Goal: Task Accomplishment & Management: Manage account settings

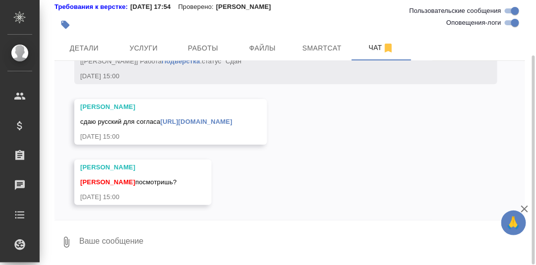
scroll to position [8103, 0]
click at [217, 124] on link "[URL][DOMAIN_NAME]" at bounding box center [197, 121] width 72 height 7
click at [207, 45] on span "Работы" at bounding box center [203, 48] width 48 height 12
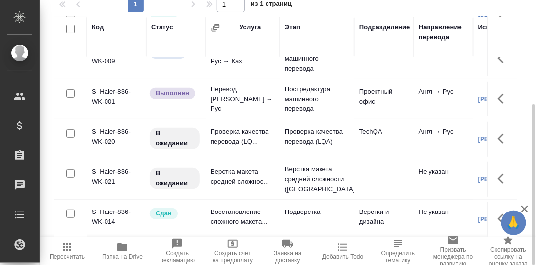
scroll to position [64, 0]
click at [498, 134] on icon "button" at bounding box center [501, 139] width 6 height 10
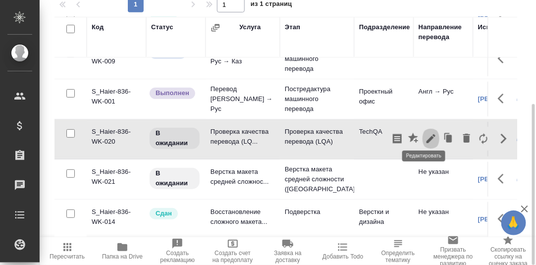
click at [427, 134] on icon "button" at bounding box center [431, 138] width 9 height 9
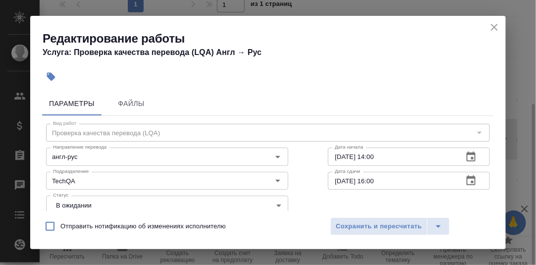
scroll to position [49, 0]
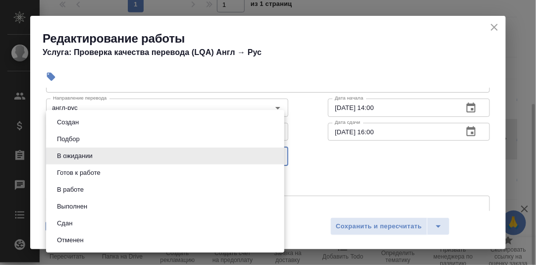
drag, startPoint x: 276, startPoint y: 155, endPoint x: 188, endPoint y: 178, distance: 90.3
click at [275, 155] on body "🙏 .cls-1 fill:#fff; AWATERA [PERSON_NAME] d.rumyantseva Клиенты Спецификации За…" at bounding box center [268, 132] width 536 height 265
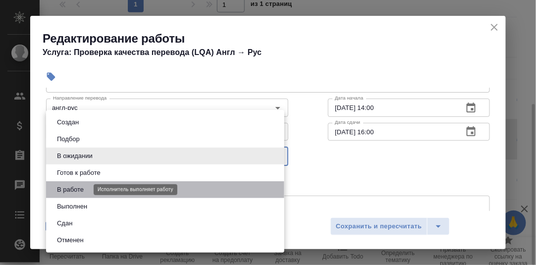
click at [82, 187] on button "В работе" at bounding box center [70, 189] width 33 height 11
type input "inProgress"
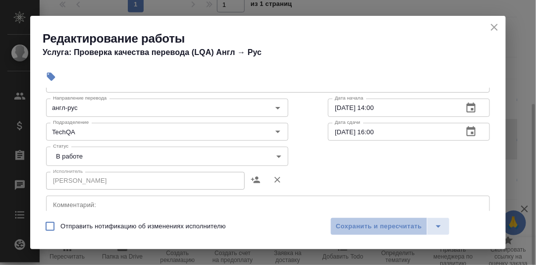
drag, startPoint x: 362, startPoint y: 224, endPoint x: 374, endPoint y: 205, distance: 21.6
click at [362, 224] on span "Сохранить и пересчитать" at bounding box center [379, 226] width 86 height 11
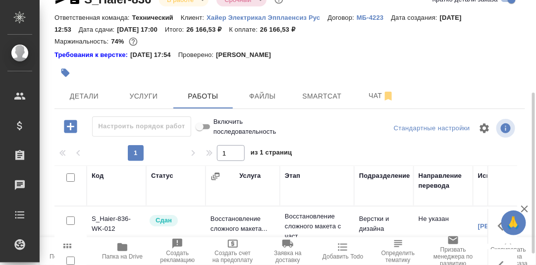
scroll to position [0, 0]
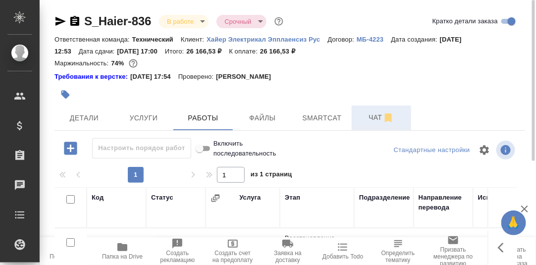
click at [374, 117] on span "Чат" at bounding box center [382, 118] width 48 height 12
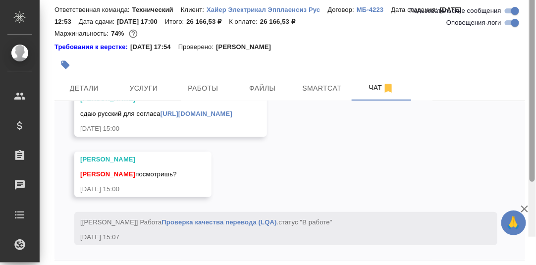
scroll to position [70, 0]
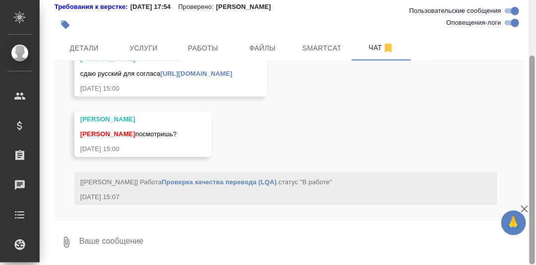
drag, startPoint x: 531, startPoint y: 65, endPoint x: 453, endPoint y: 165, distance: 126.4
click at [514, 143] on div "S_Haier-836 В работе inProgress Срочный urgent Ответственная команда: Техническ…" at bounding box center [288, 132] width 497 height 265
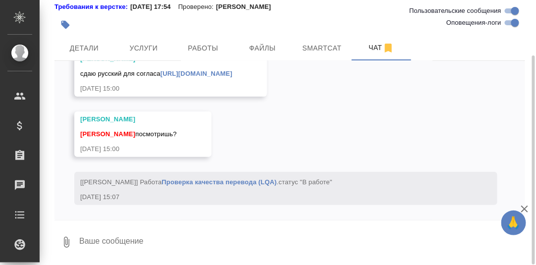
click at [97, 244] on textarea at bounding box center [301, 243] width 447 height 34
type textarea "Смотрю."
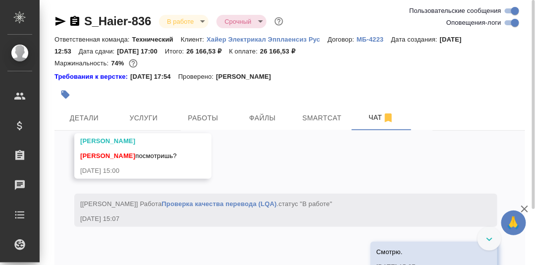
scroll to position [8149, 0]
click at [198, 99] on link "[URL][DOMAIN_NAME]" at bounding box center [197, 95] width 72 height 7
click at [86, 121] on span "Детали" at bounding box center [84, 118] width 48 height 12
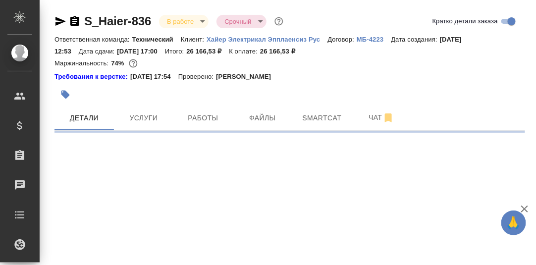
select select "RU"
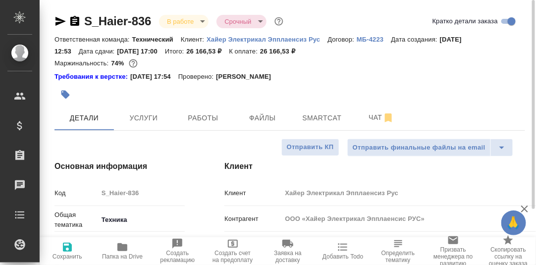
type textarea "x"
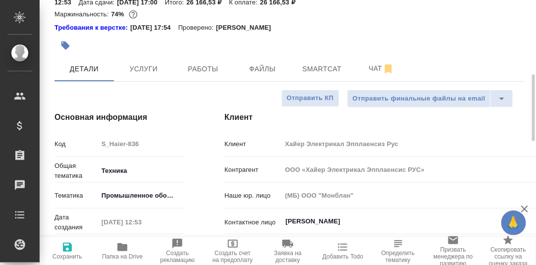
scroll to position [99, 0]
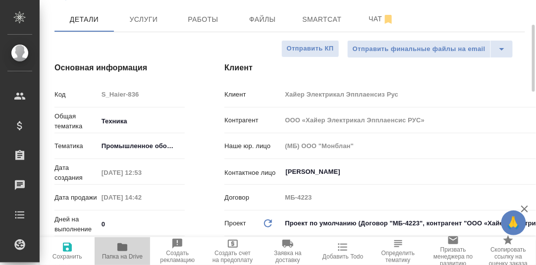
drag, startPoint x: 124, startPoint y: 247, endPoint x: 137, endPoint y: 235, distance: 17.2
click at [124, 247] on icon "button" at bounding box center [122, 247] width 10 height 8
type textarea "x"
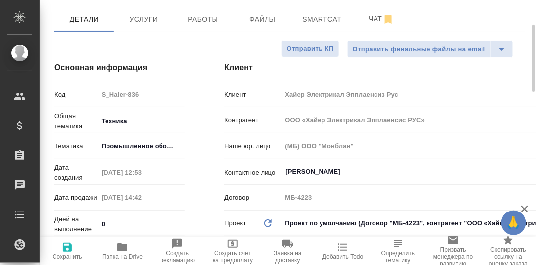
type textarea "x"
click at [317, 16] on span "Smartcat" at bounding box center [322, 19] width 48 height 12
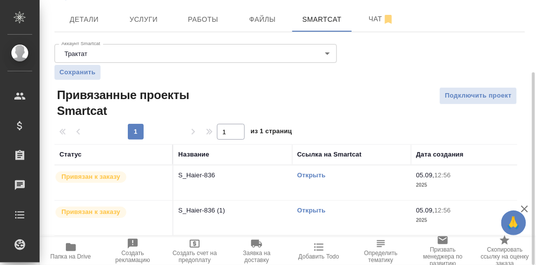
click at [315, 173] on link "Открыть" at bounding box center [311, 175] width 28 height 7
